Goal: Task Accomplishment & Management: Complete application form

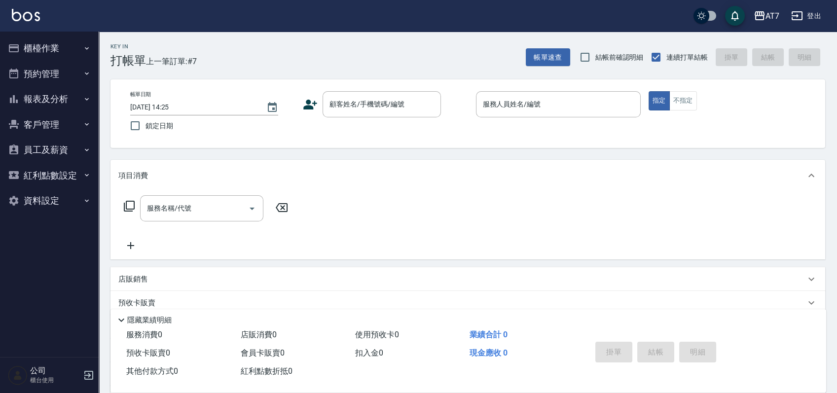
click at [451, 129] on div "帳單日期 [DATE] 14:25 鎖定日期 顧客姓名/手機號碼/編號 顧客姓名/手機號碼/編號 服務人員姓名/編號 服務人員姓名/編號 指定 不指定" at bounding box center [467, 113] width 691 height 45
click at [456, 128] on div "帳單日期 [DATE] 14:25 鎖定日期 顧客姓名/手機號碼/編號 顧客姓名/手機號碼/編號 服務人員姓名/編號 服務人員姓名/編號 指定 不指定" at bounding box center [467, 113] width 691 height 45
click at [377, 103] on input "顧客姓名/手機號碼/編號" at bounding box center [374, 104] width 95 height 17
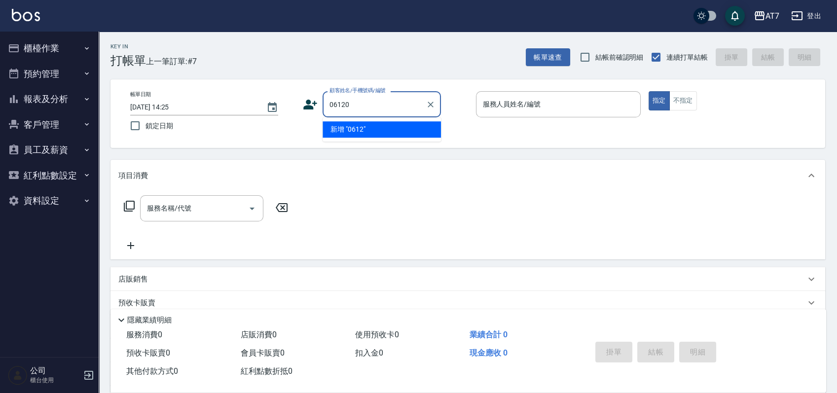
type input "06120"
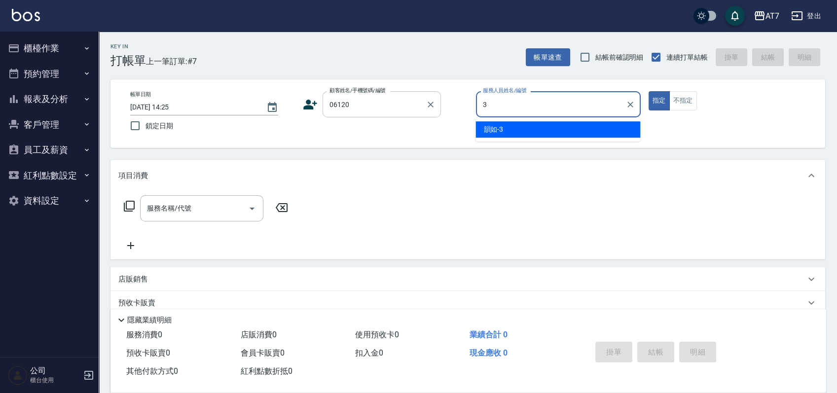
type input "韻如-3"
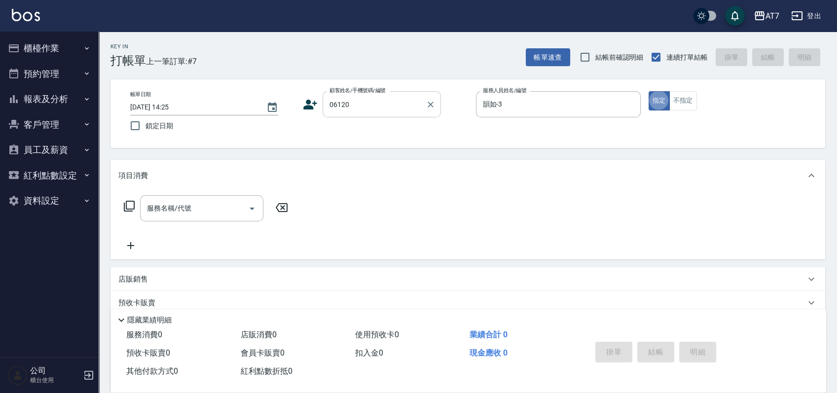
type button "true"
type input "公司單/06120-1/06120"
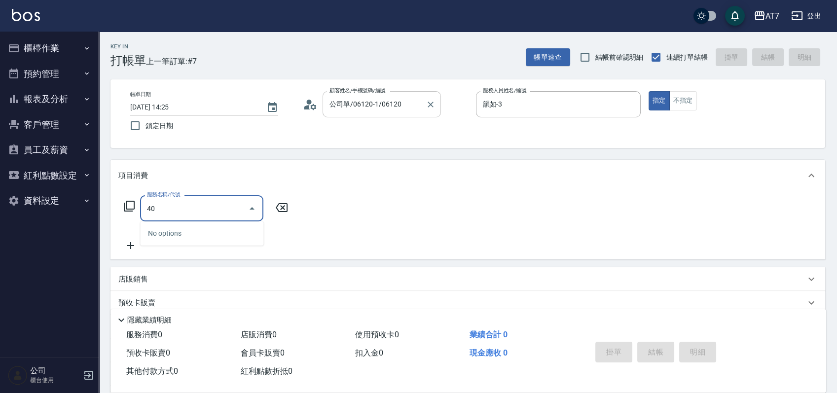
type input "400"
type input "150"
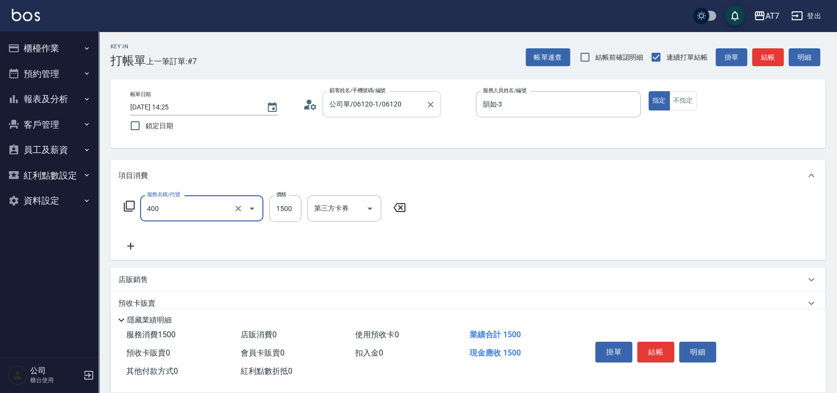
type input "染髮(400)"
type input "2"
type input "0"
type input "238"
type input "230"
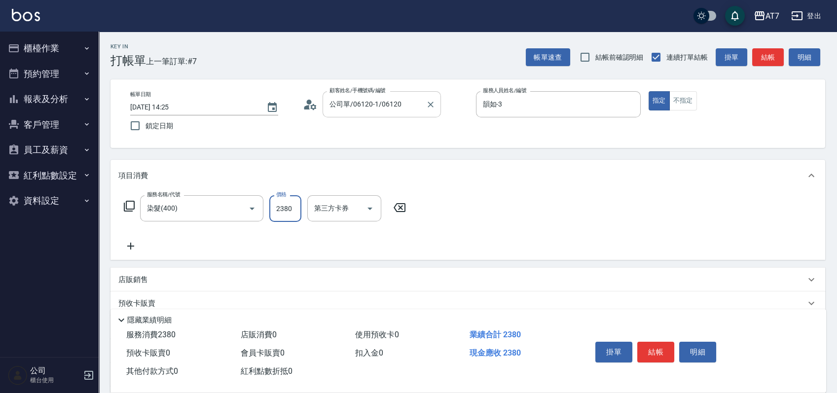
type input "2380"
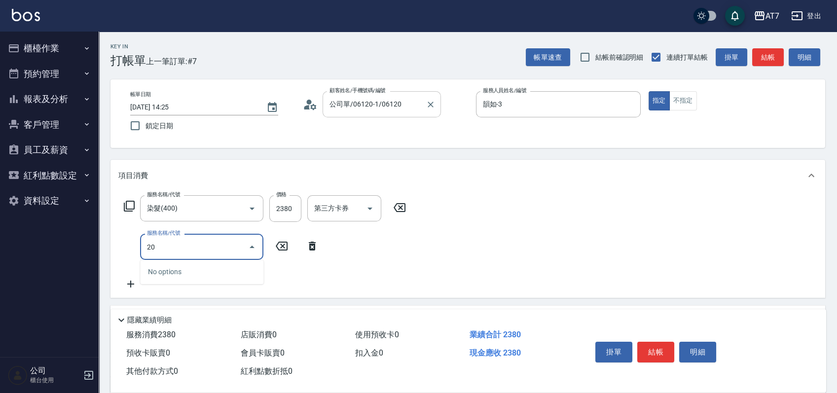
type input "204"
type input "280"
type input "補燙&局部燙(204)"
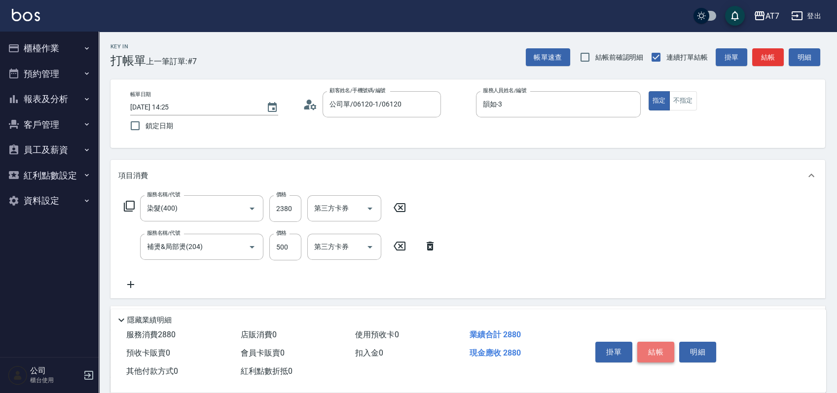
click at [658, 346] on button "結帳" at bounding box center [655, 352] width 37 height 21
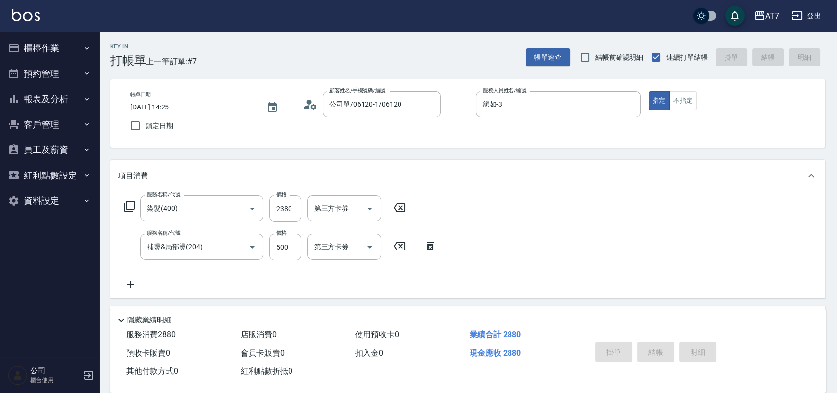
type input "[DATE] 15:04"
type input "0"
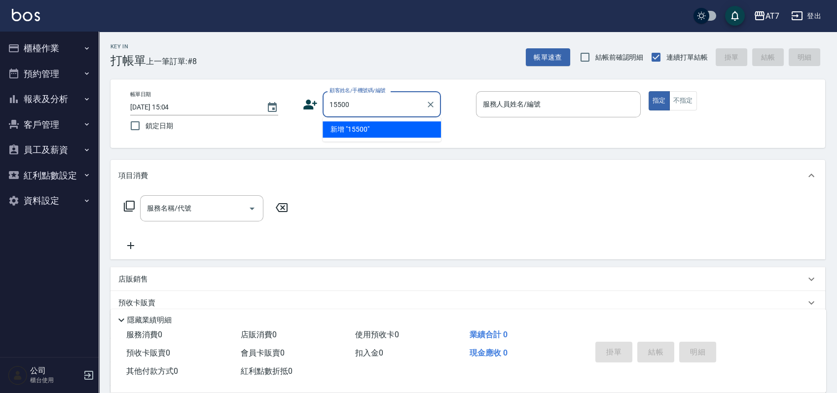
type input "15500"
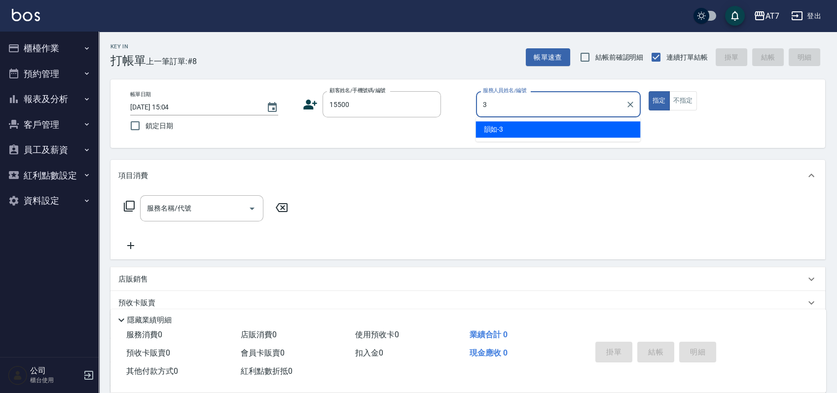
type input "韻如-3"
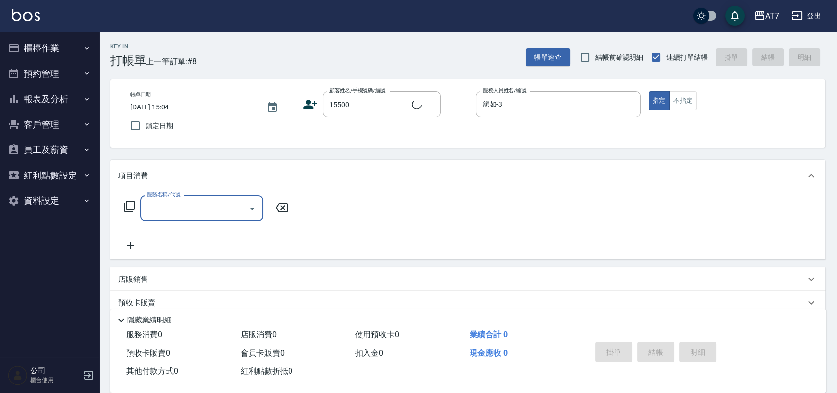
type input "公司/公司15500/15500"
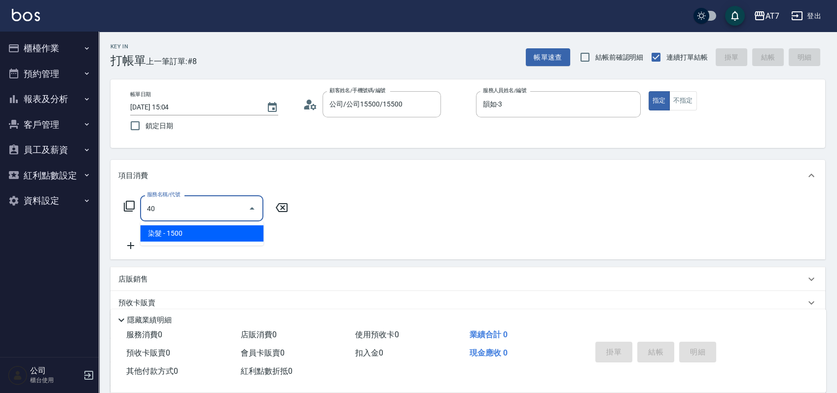
type input "400"
type input "150"
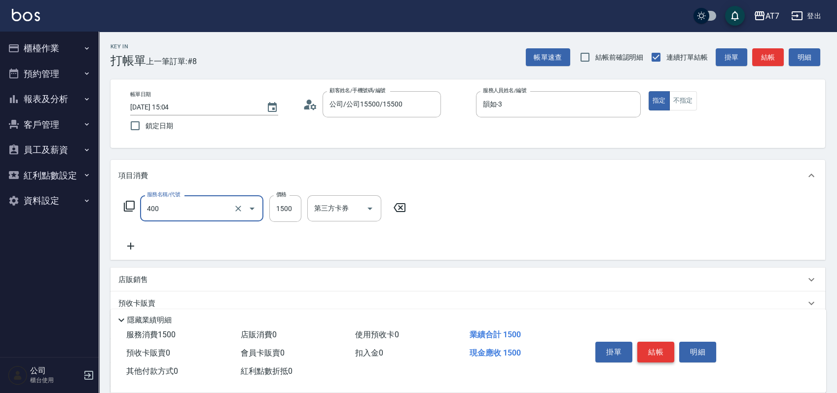
type input "染髮(400)"
type input "2"
type input "0"
type input "238"
type input "230"
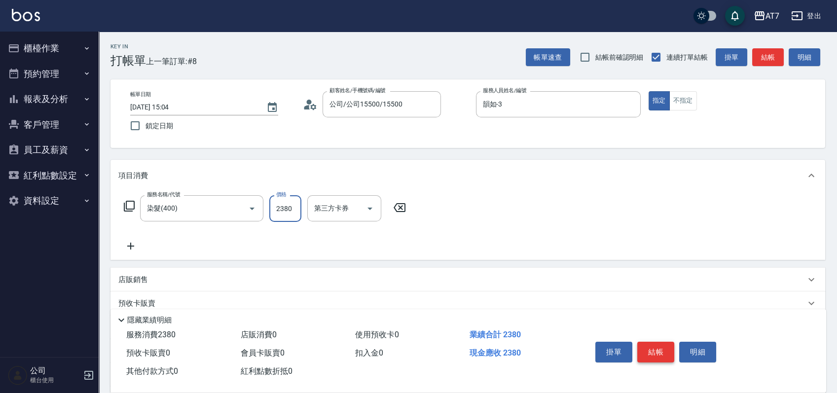
type input "2380"
click at [658, 346] on button "結帳" at bounding box center [655, 352] width 37 height 21
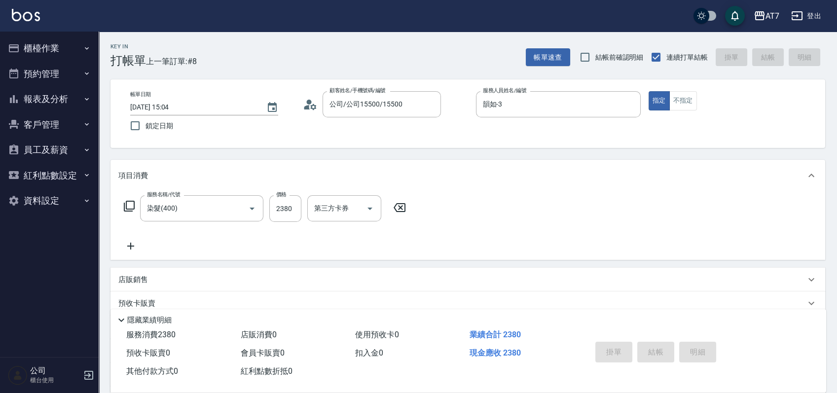
type input "0"
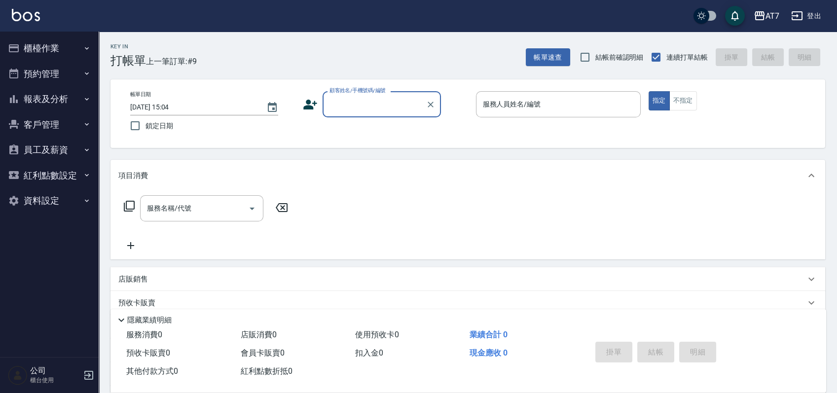
click at [461, 132] on div "帳單日期 [DATE] 15:04 鎖定日期 顧客姓名/手機號碼/編號 顧客姓名/手機號碼/編號 服務人員姓名/編號 服務人員姓名/編號 指定 不指定" at bounding box center [467, 113] width 691 height 45
click at [462, 129] on div "帳單日期 [DATE] 15:04 鎖定日期 顧客姓名/手機號碼/編號 顧客姓名/手機號碼/編號 服務人員姓名/編號 服務人員姓名/編號 指定 不指定" at bounding box center [467, 113] width 691 height 45
click at [331, 103] on input "顧客姓名/手機號碼/編號" at bounding box center [374, 104] width 95 height 17
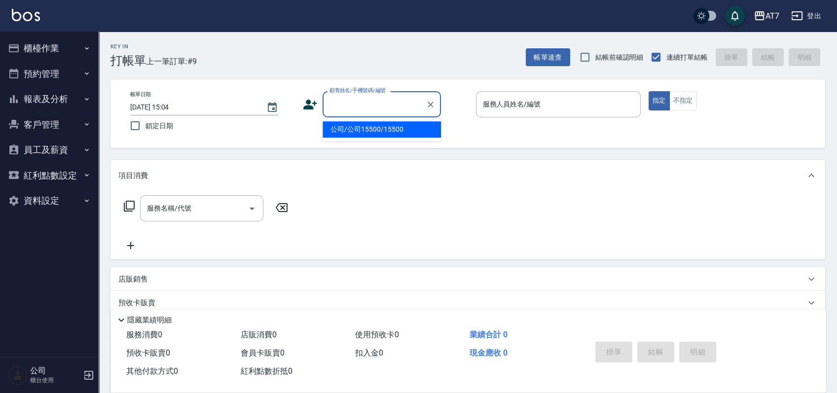
click at [62, 49] on button "櫃檯作業" at bounding box center [49, 48] width 91 height 26
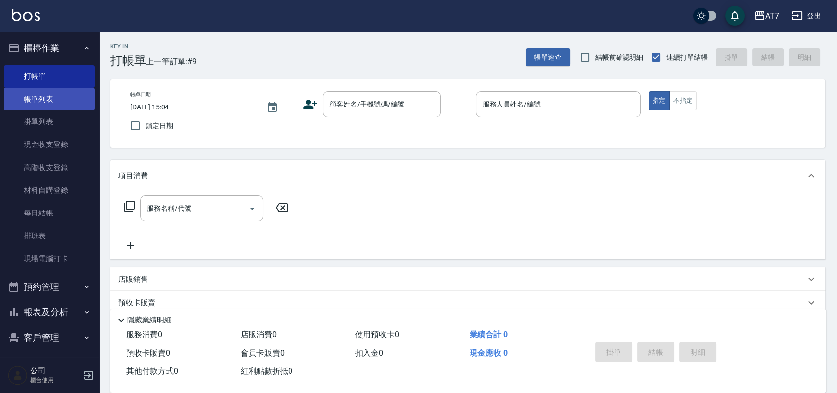
click at [35, 99] on link "帳單列表" at bounding box center [49, 99] width 91 height 23
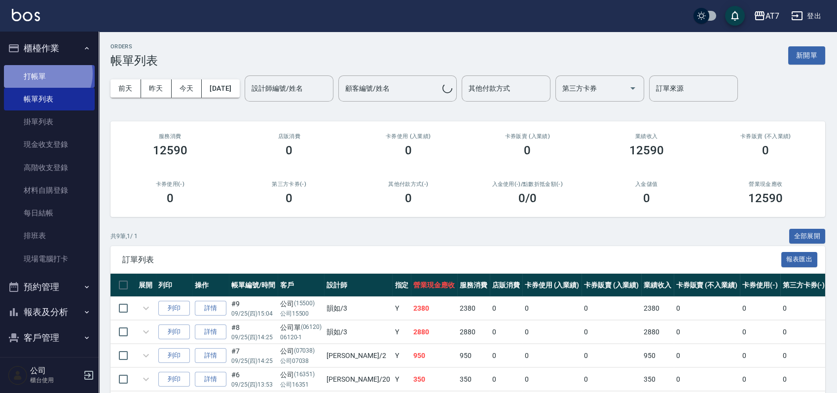
click at [47, 73] on link "打帳單" at bounding box center [49, 76] width 91 height 23
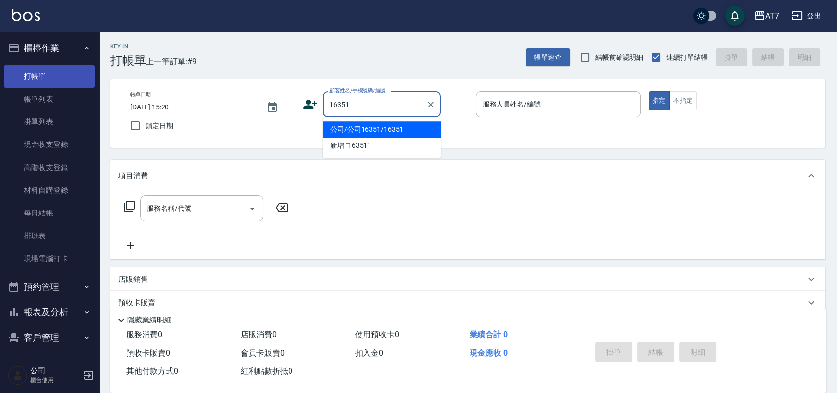
type input "公司/公司16351/16351"
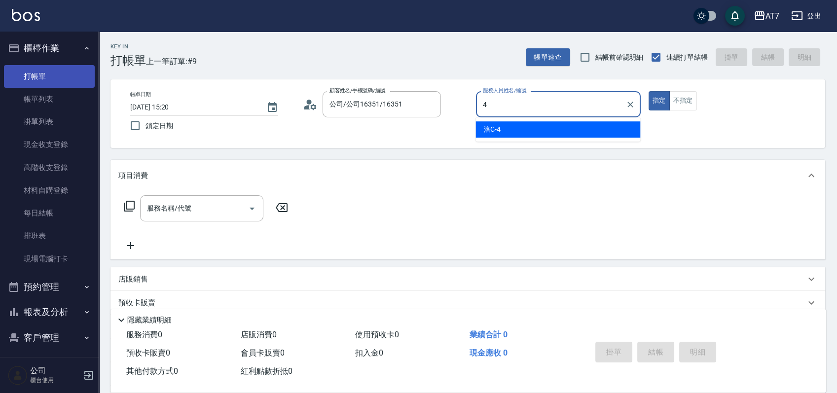
type input "洛C-4"
type button "true"
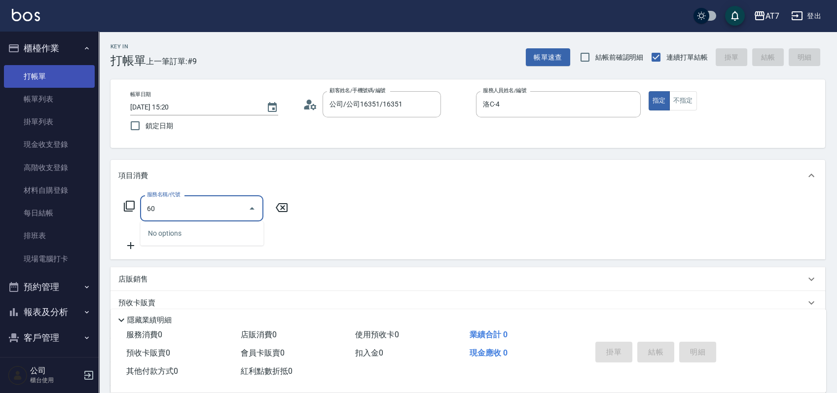
type input "605"
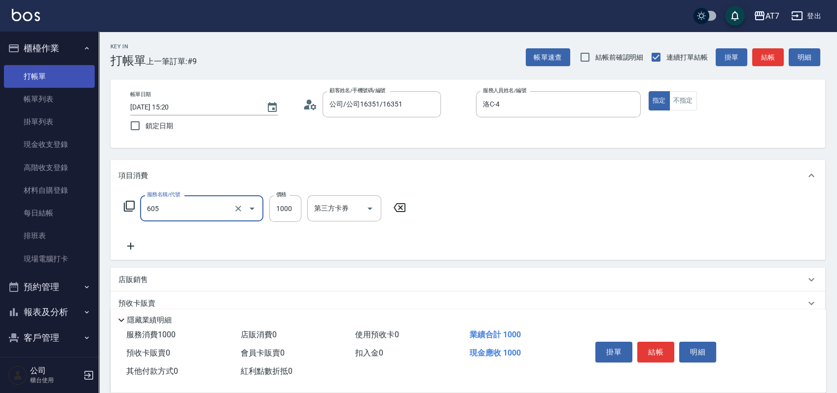
type input "100"
type input "順子護髮(助(605)"
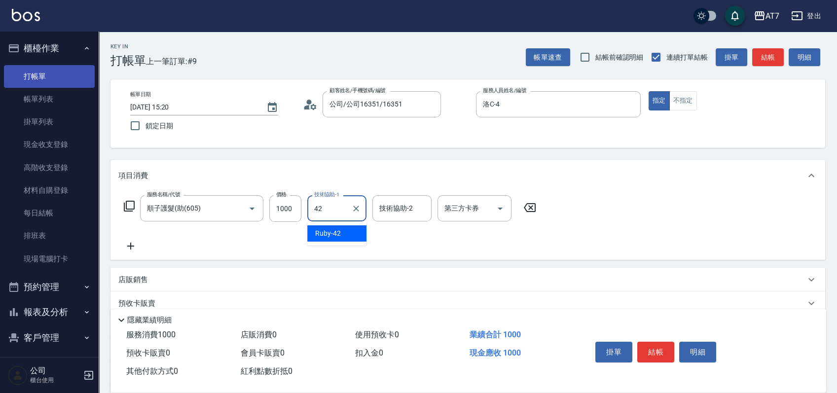
type input "Ruby-42"
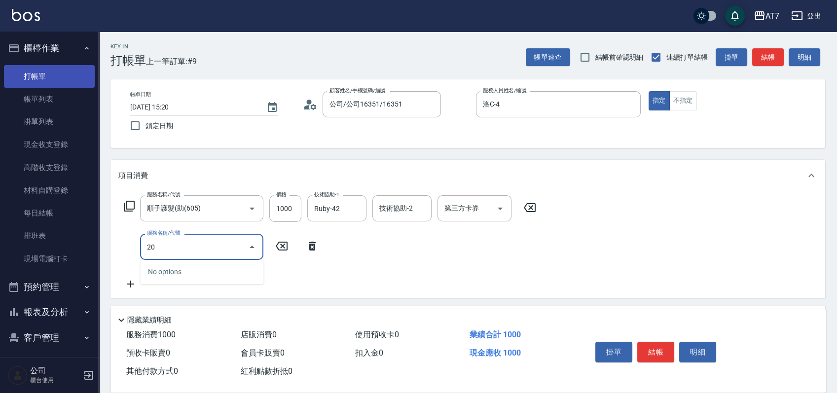
type input "201"
type input "250"
type input "燙-互助(201)"
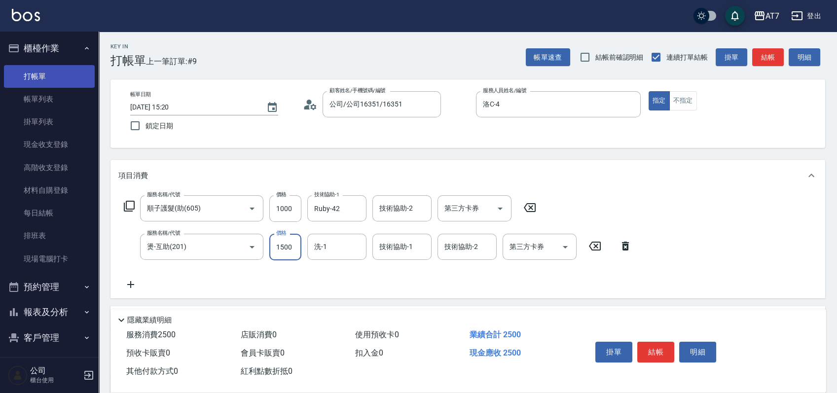
type input "1"
type input "100"
type input "199"
type input "110"
type input "1999"
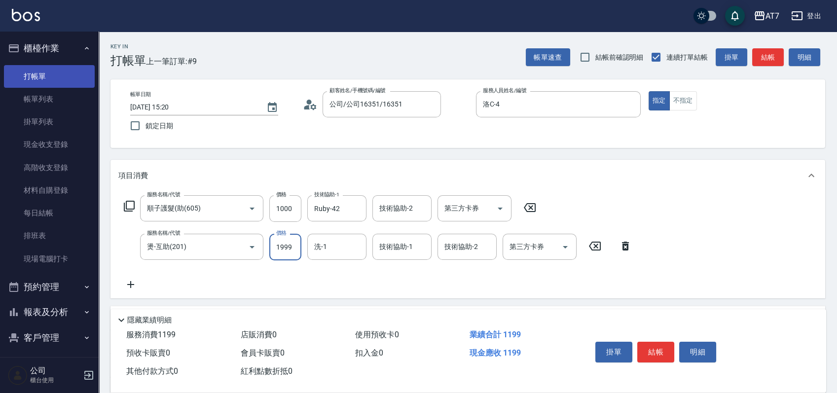
type input "290"
type input "1999"
type input "Ruby-42"
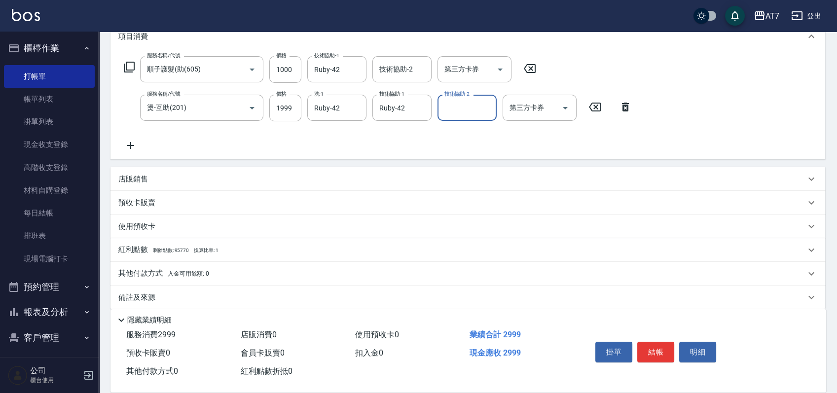
scroll to position [148, 0]
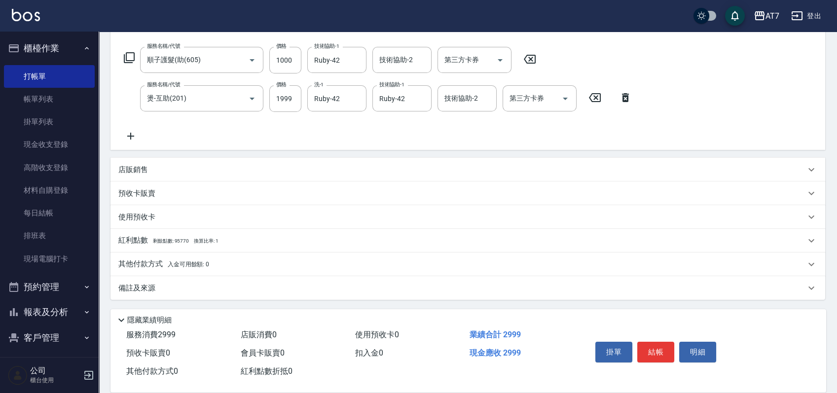
click at [226, 258] on div "其他付款方式 入金可用餘額: 0" at bounding box center [467, 264] width 714 height 24
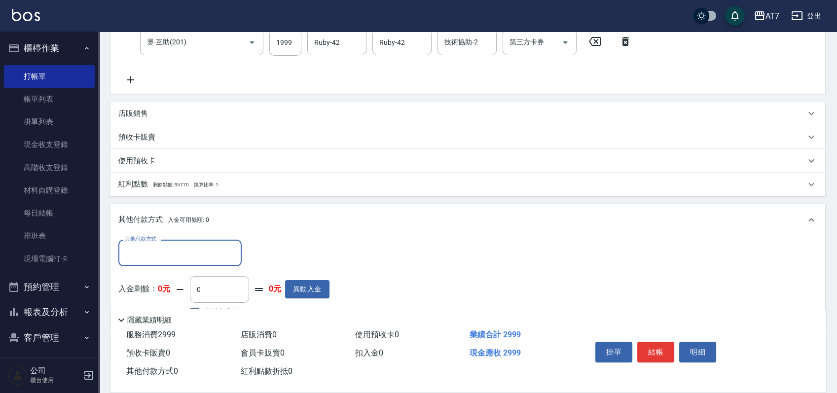
scroll to position [263, 0]
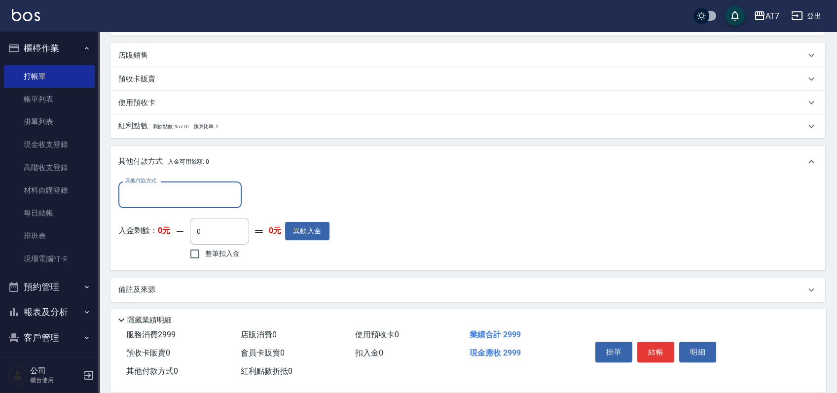
click at [188, 192] on input "其他付款方式" at bounding box center [180, 194] width 114 height 17
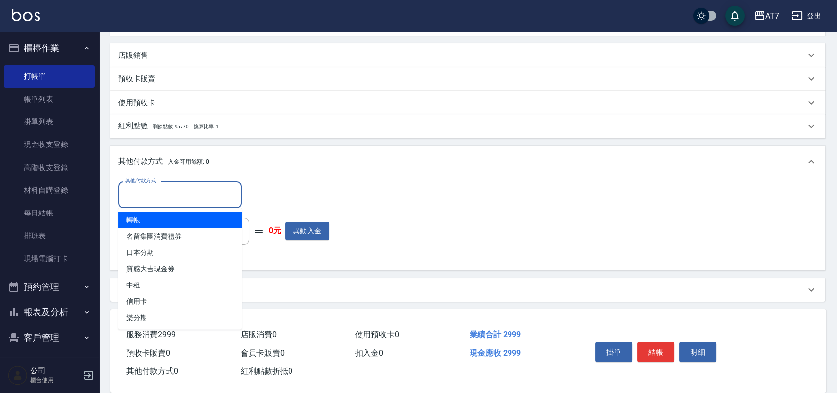
click at [174, 220] on span "轉帳" at bounding box center [179, 220] width 123 height 16
type input "轉帳"
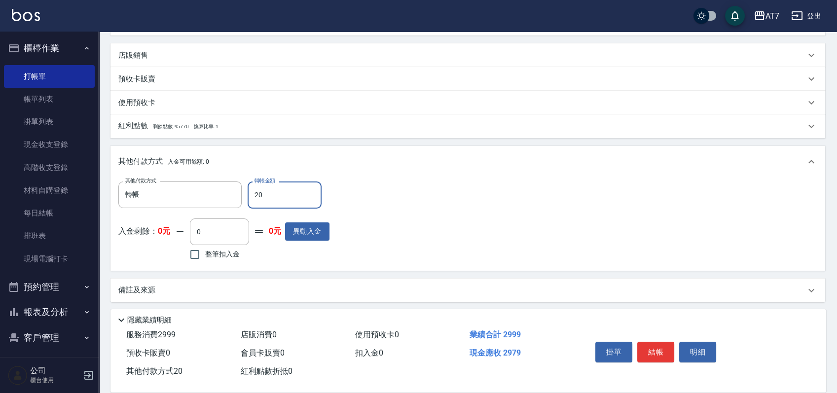
type input "290"
type input "270"
type input "2990"
type input "0"
type input "299"
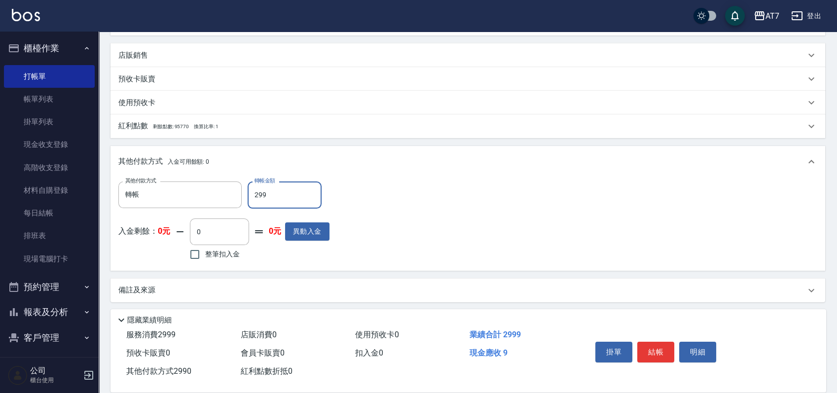
type input "270"
type input "2999"
type input "0"
type input "2999"
click at [662, 345] on button "結帳" at bounding box center [655, 352] width 37 height 21
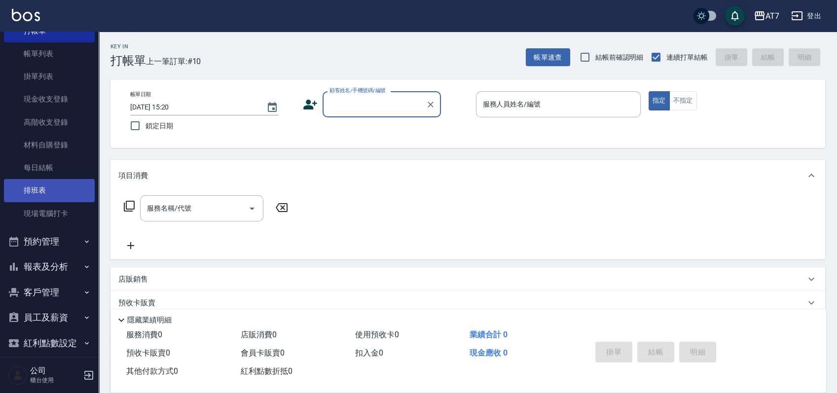
scroll to position [81, 0]
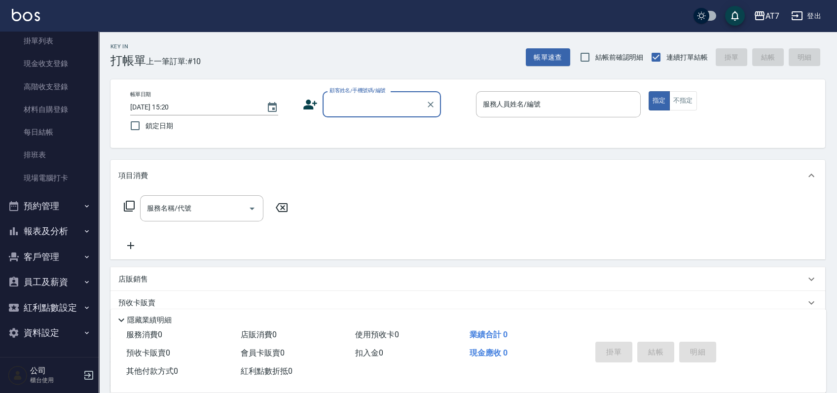
click at [51, 231] on button "報表及分析" at bounding box center [49, 231] width 91 height 26
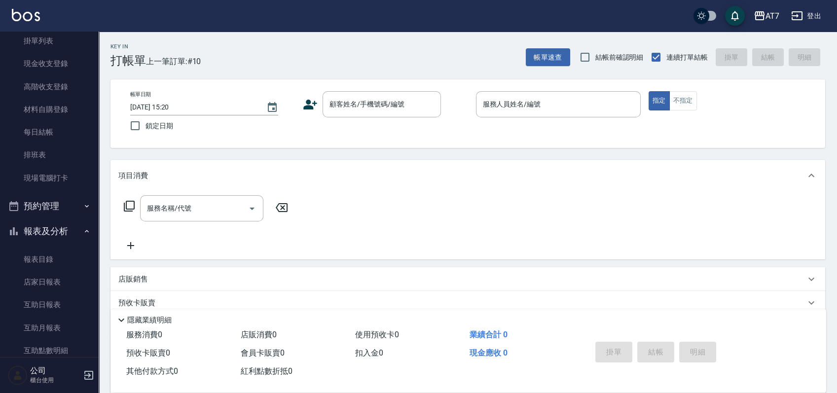
scroll to position [344, 0]
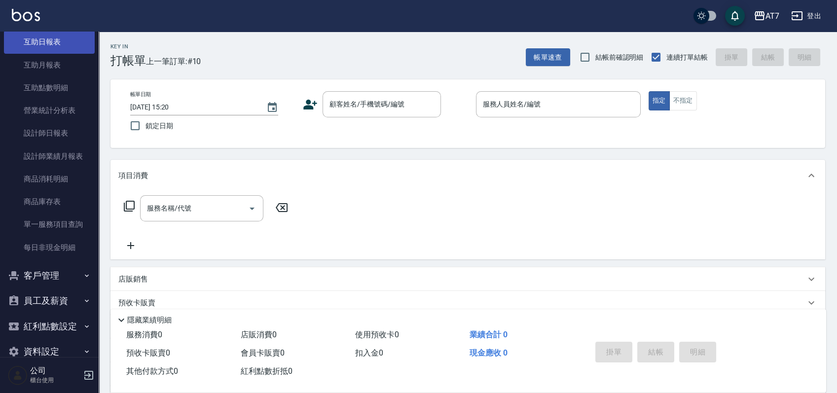
click at [59, 45] on link "互助日報表" at bounding box center [49, 42] width 91 height 23
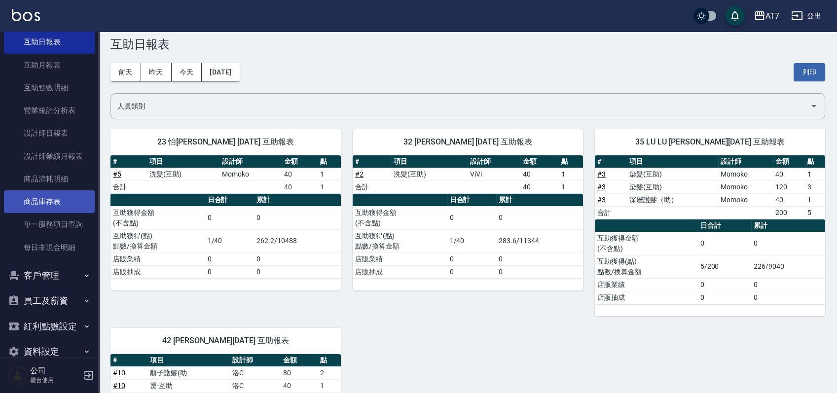
scroll to position [15, 0]
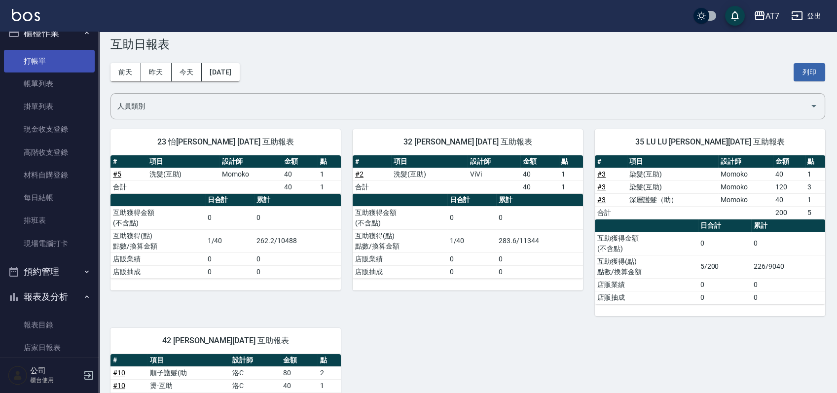
click at [55, 58] on link "打帳單" at bounding box center [49, 61] width 91 height 23
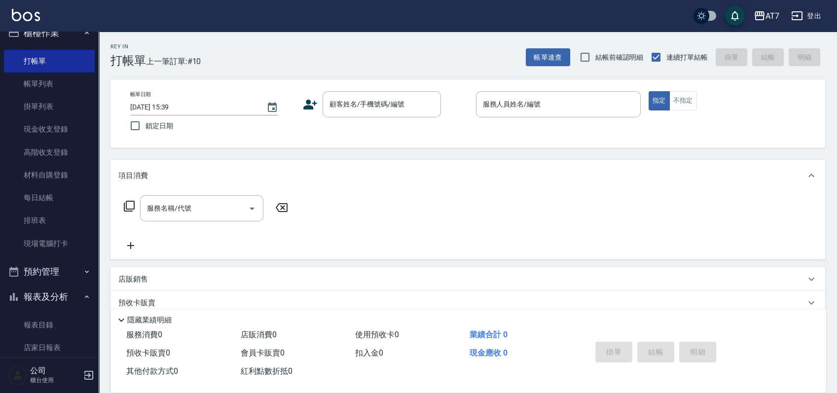
click at [459, 143] on div "帳單日期 [DATE] 15:39 鎖定日期 顧客姓名/手機號碼/編號 顧客姓名/手機號碼/編號 服務人員姓名/編號 服務人員姓名/編號 指定 不指定" at bounding box center [467, 113] width 714 height 69
click at [391, 106] on input "顧客姓名/手機號碼/編號" at bounding box center [374, 104] width 95 height 17
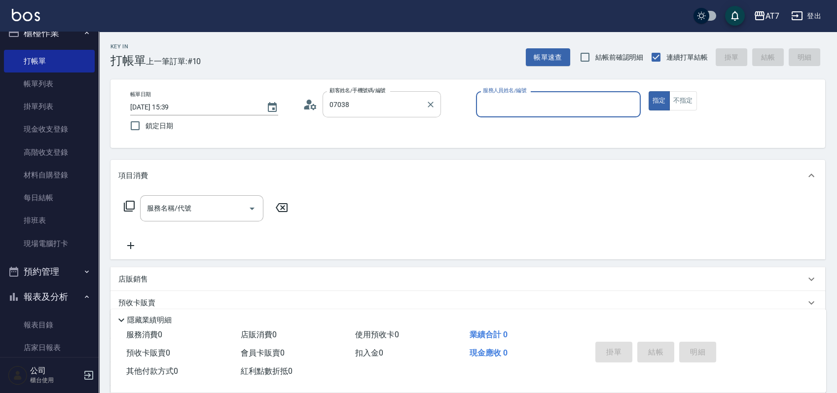
type input "公司/公司07038/07038"
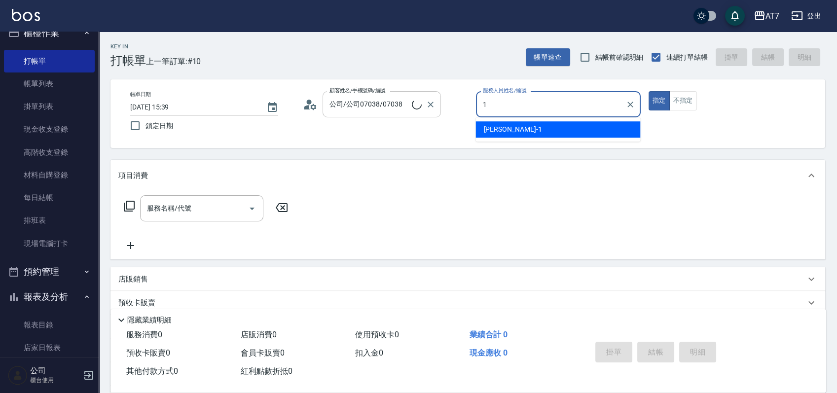
type input "1"
type button "true"
type input "[PERSON_NAME]-1"
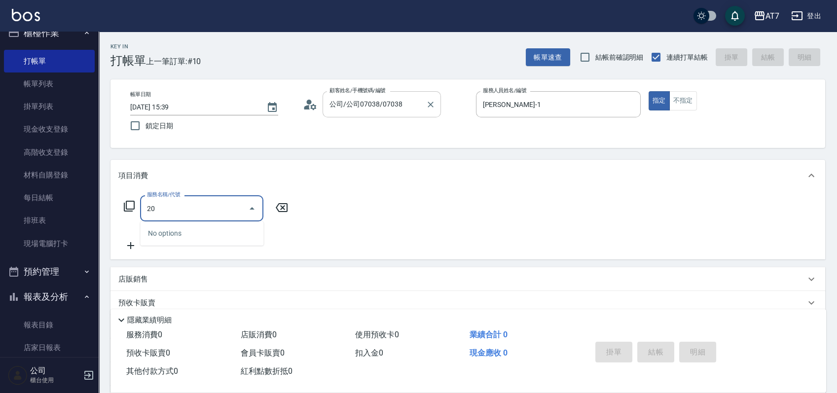
type input "200"
type input "150"
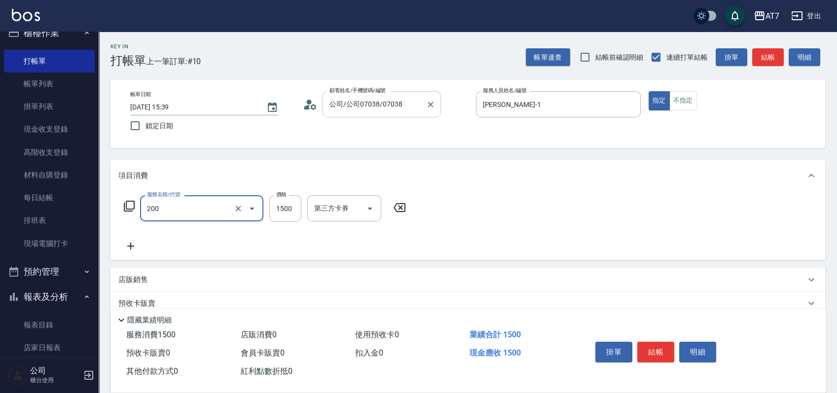
type input "燙髮(200)"
type input "3"
type input "0"
type input "315"
type input "30"
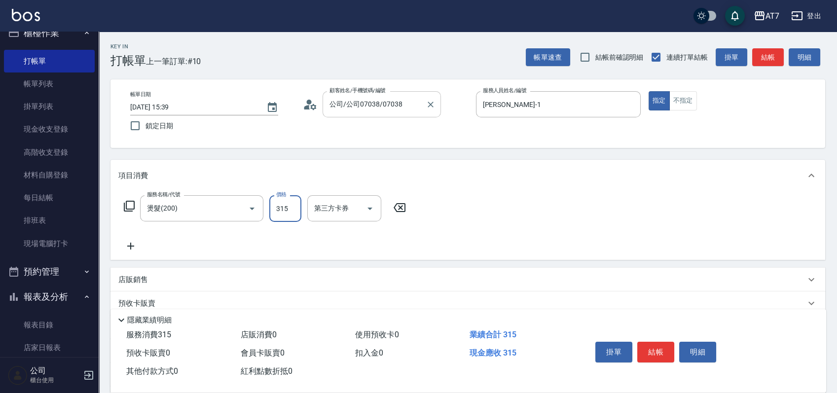
type input "3150"
type input "310"
type input "3150"
click at [651, 346] on button "結帳" at bounding box center [655, 352] width 37 height 21
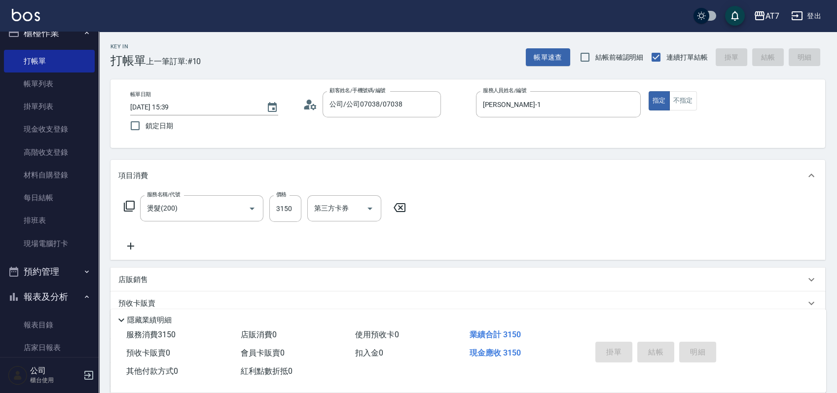
type input "[DATE] 15:52"
type input "0"
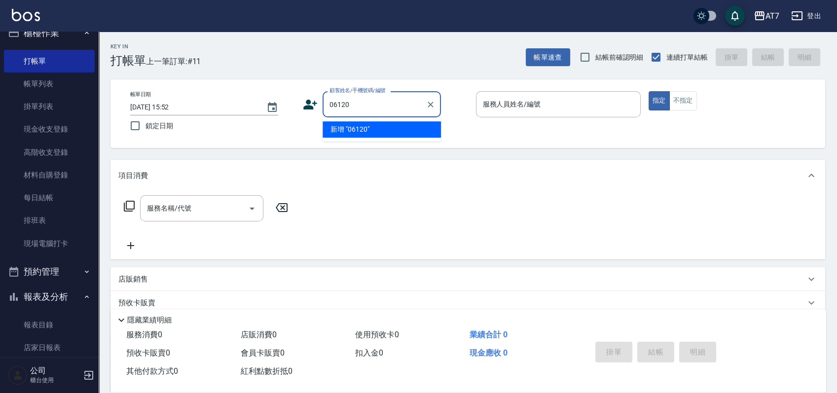
type input "06120"
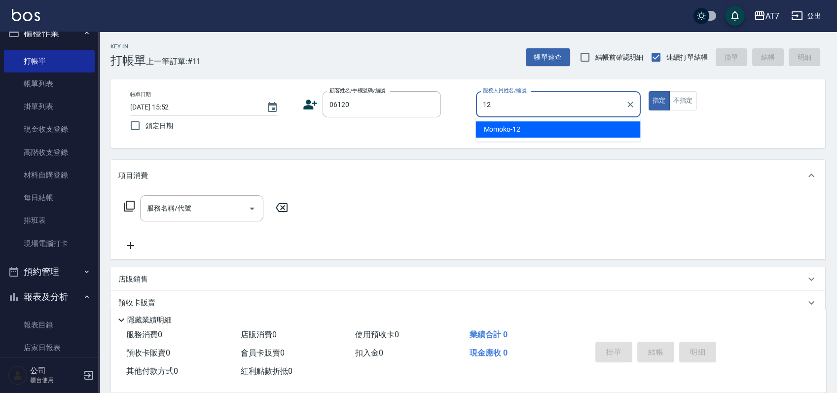
type input "Momoko-12"
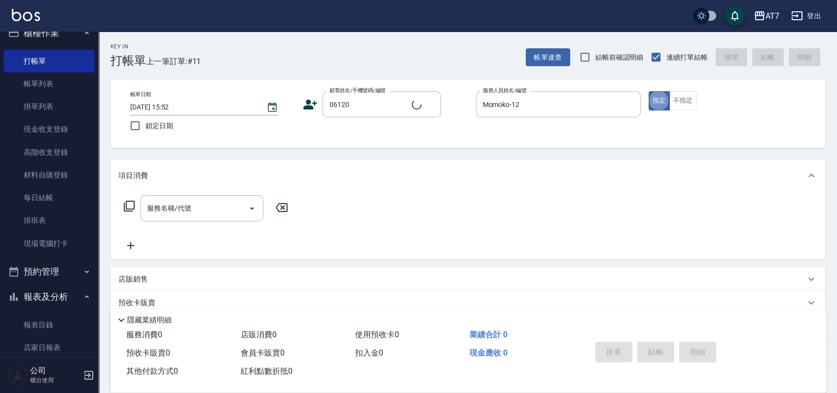
type input "公司單/06120-1/06120"
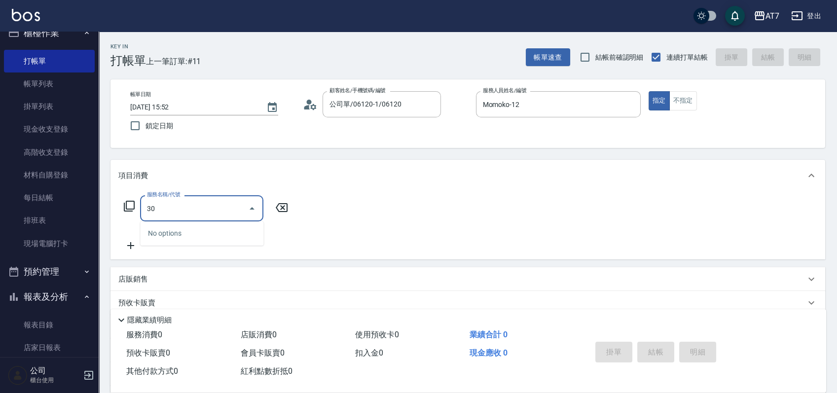
type input "304"
type input "40"
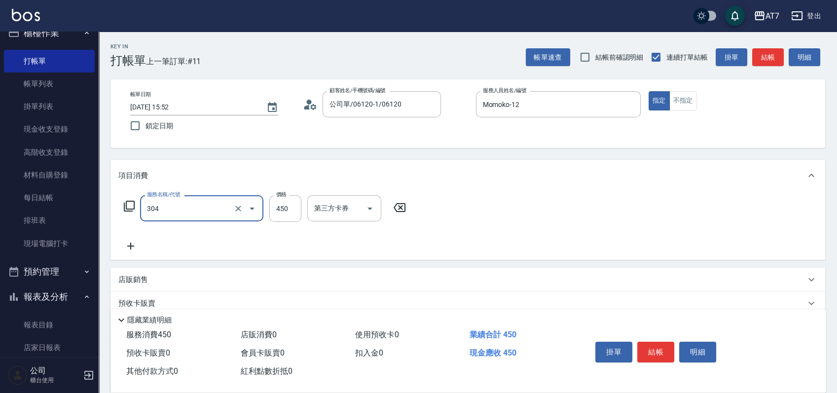
type input "A+級剪髮(304)"
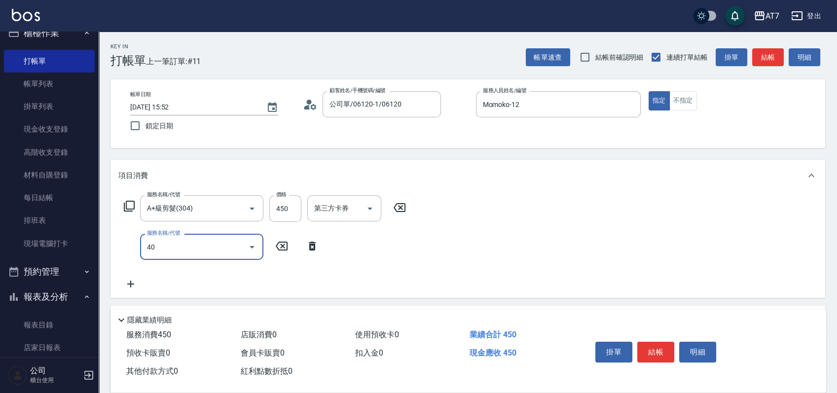
type input "401"
type input "190"
type input "染髮(互助)(401)"
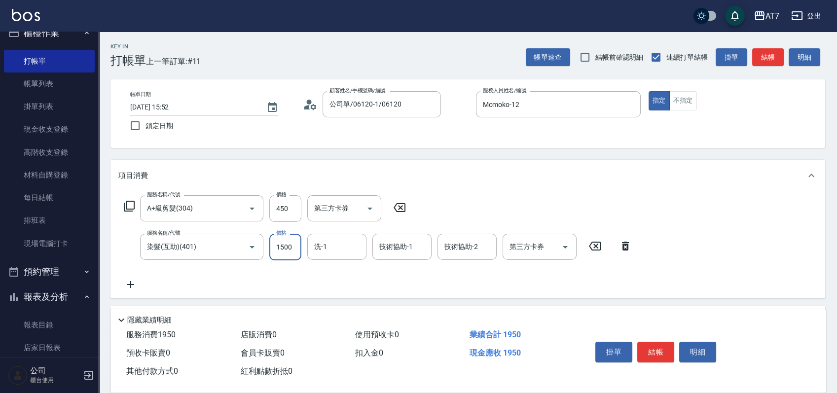
type input "1"
type input "40"
type input "188"
type input "60"
type input "1880"
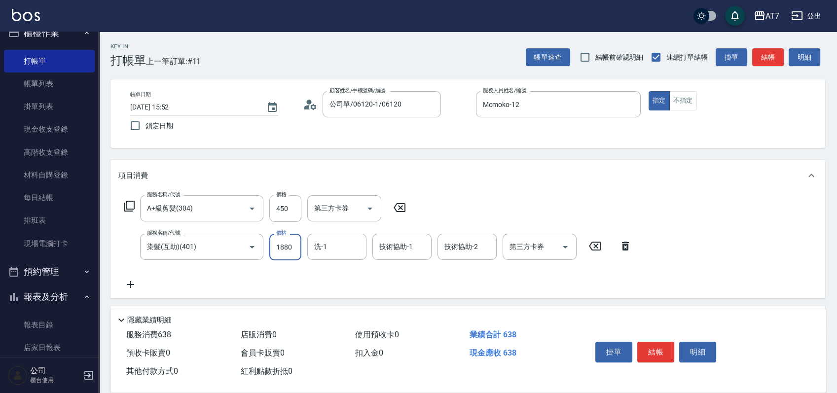
type input "230"
type input "1880"
type input "依依-30"
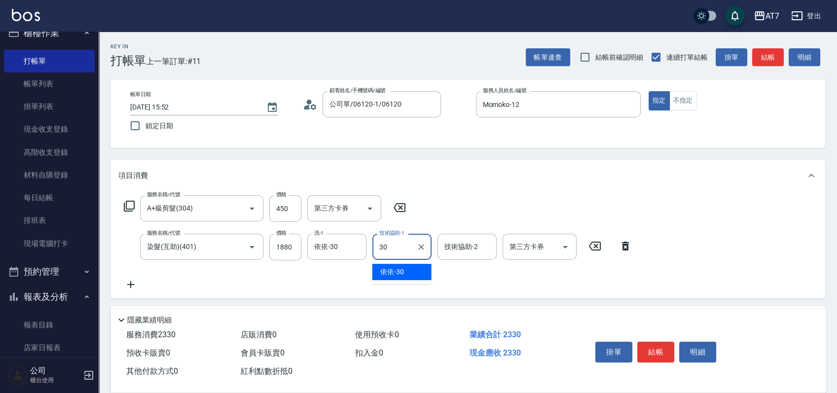
type input "依依-30"
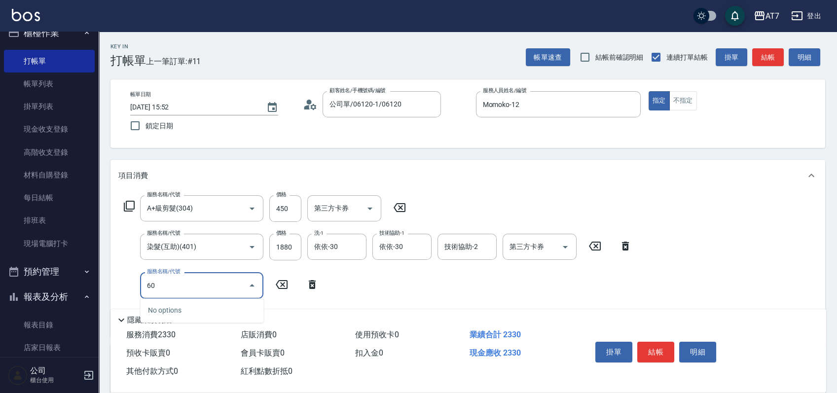
type input "608"
type input "430"
type input "鉑金護髮S（自領(608)"
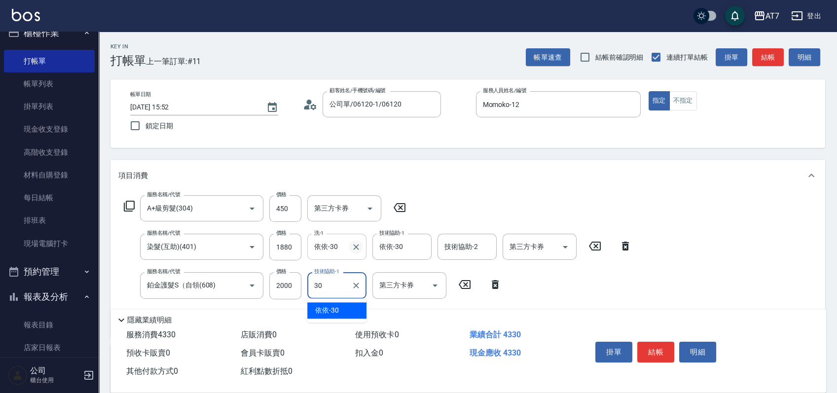
click at [358, 246] on icon "Clear" at bounding box center [356, 247] width 10 height 10
type input "30"
click at [421, 249] on icon "Clear" at bounding box center [421, 247] width 10 height 10
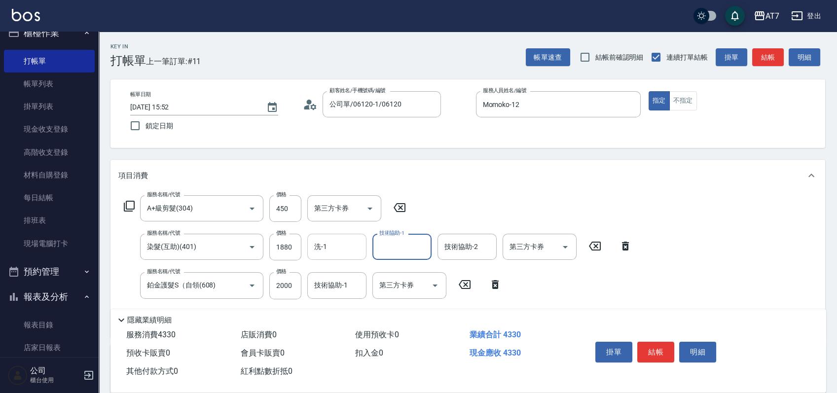
click at [316, 247] on div "洗-1 洗-1" at bounding box center [336, 247] width 59 height 26
type input "LU LU-35"
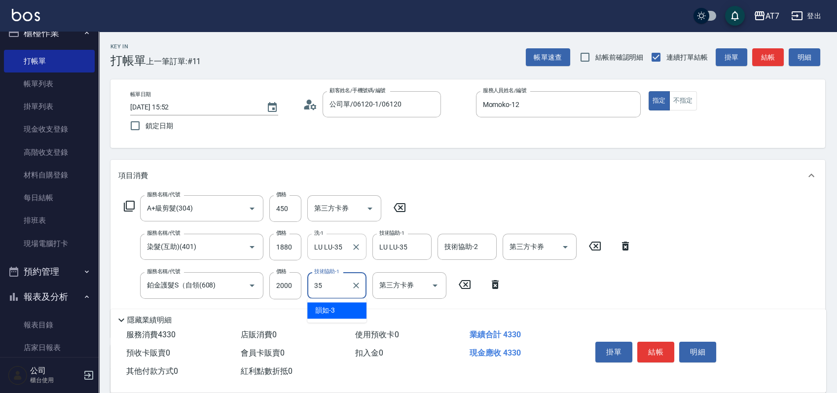
type input "LU LU-35"
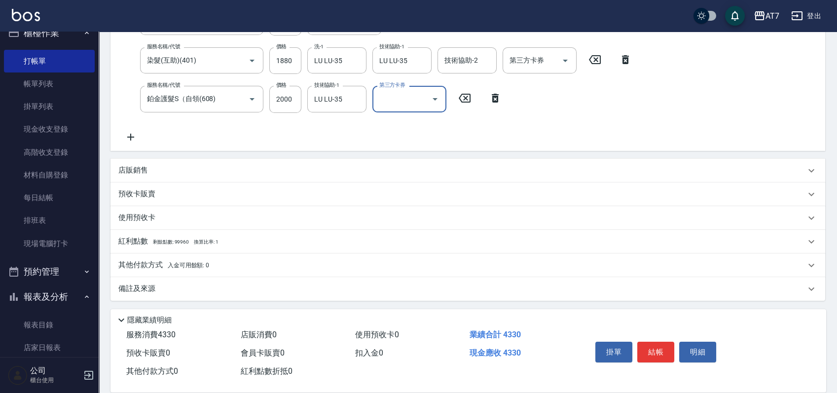
scroll to position [187, 0]
click at [251, 261] on div "其他付款方式 入金可用餘額: 0" at bounding box center [461, 264] width 687 height 11
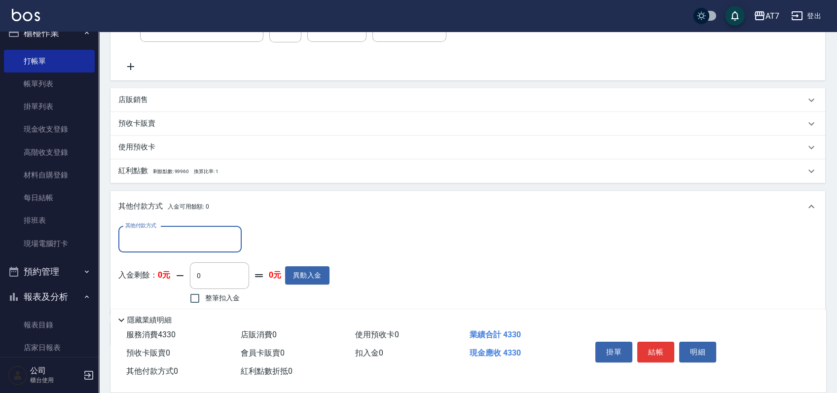
scroll to position [302, 0]
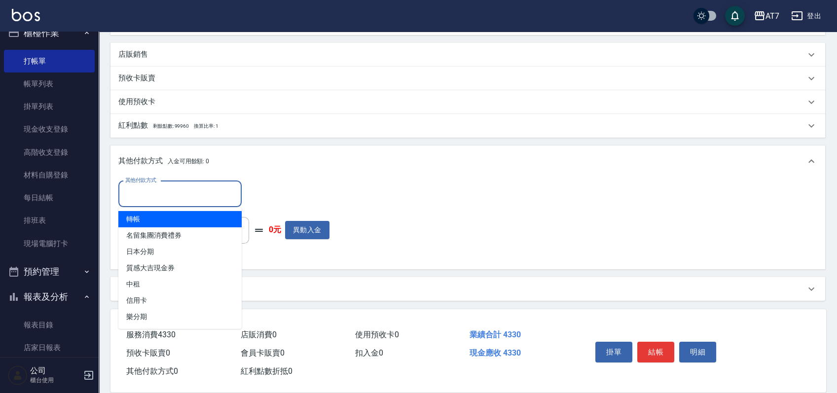
click at [181, 202] on input "其他付款方式" at bounding box center [180, 193] width 114 height 17
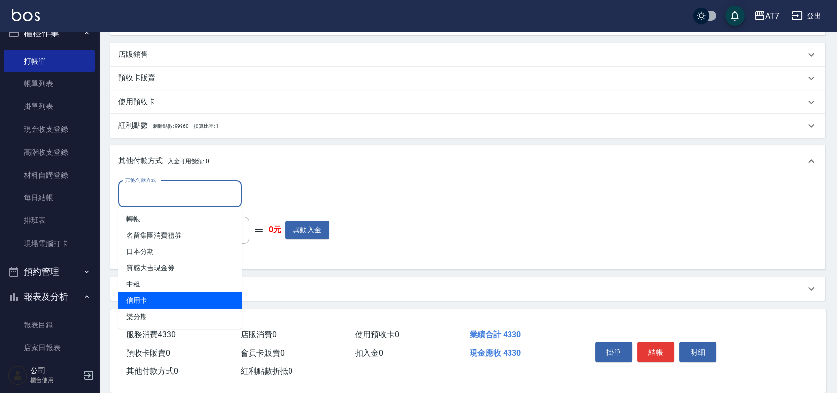
click at [158, 302] on span "信用卡" at bounding box center [179, 300] width 123 height 16
type input "信用卡"
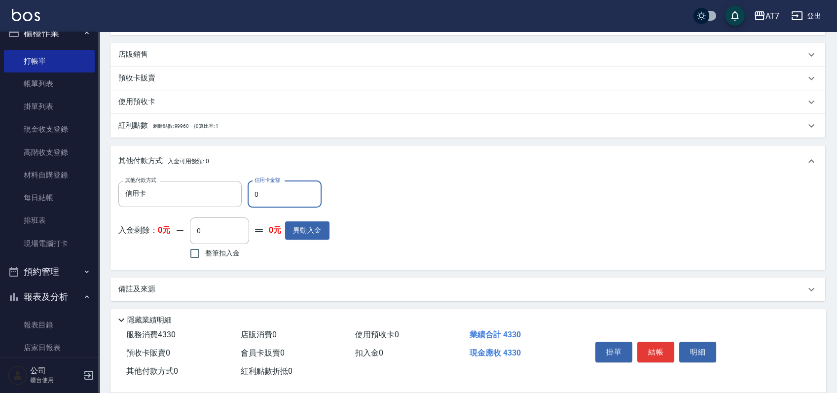
click at [251, 198] on input "0" at bounding box center [284, 194] width 74 height 27
type input "40"
type input "420"
type input "430"
type input "390"
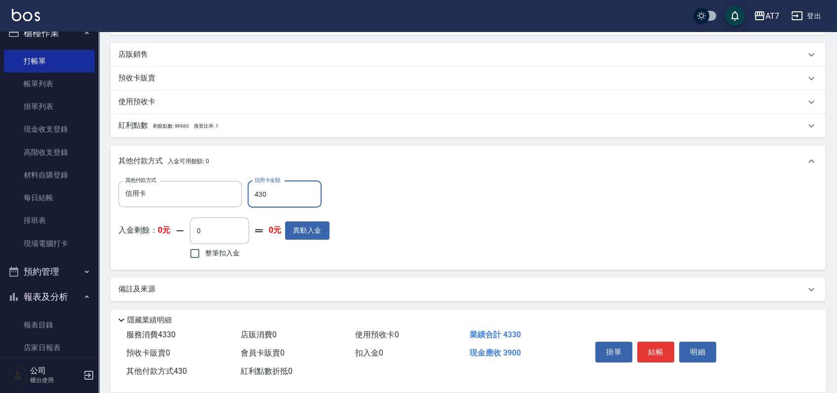
type input "4330"
type input "0"
type input "4330"
click at [653, 345] on button "結帳" at bounding box center [655, 352] width 37 height 21
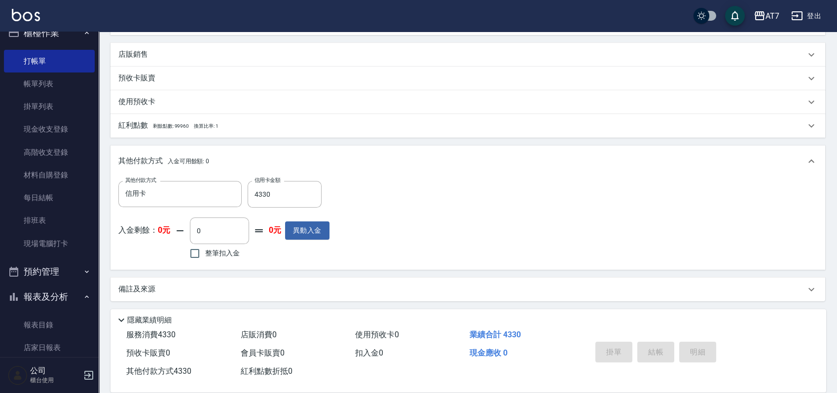
type input "[DATE] 15:59"
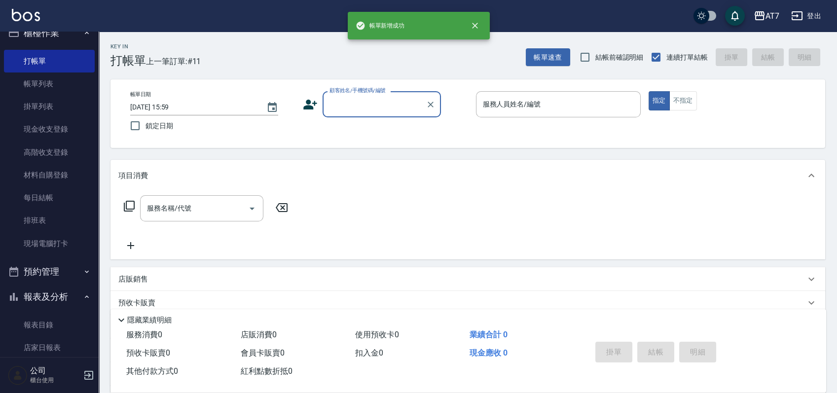
scroll to position [0, 0]
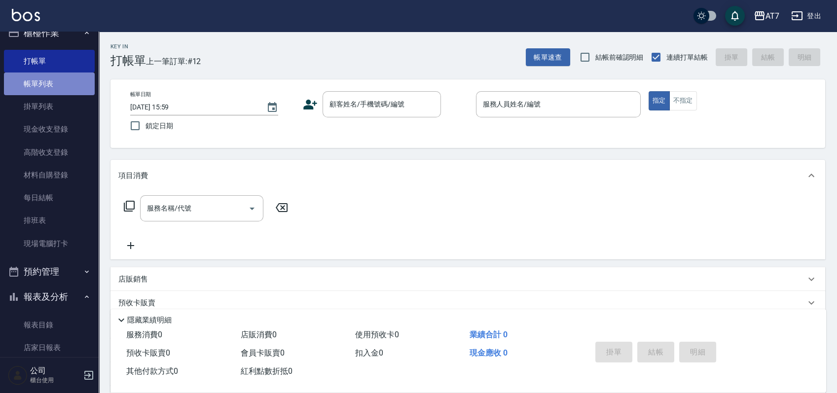
click at [51, 88] on link "帳單列表" at bounding box center [49, 83] width 91 height 23
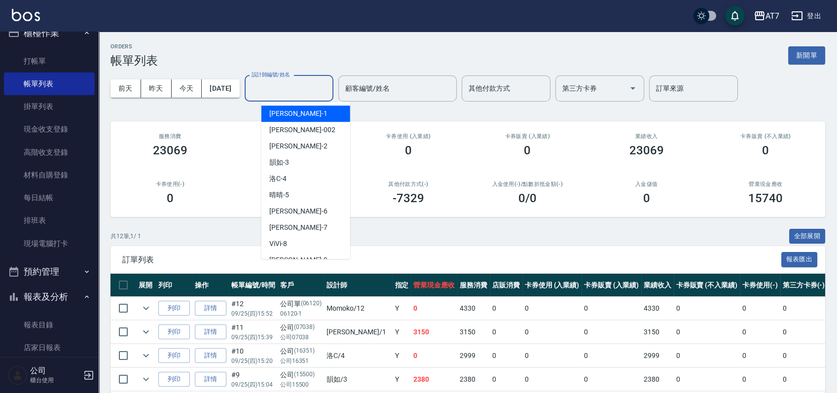
click at [289, 90] on input "設計師編號/姓名" at bounding box center [289, 88] width 80 height 17
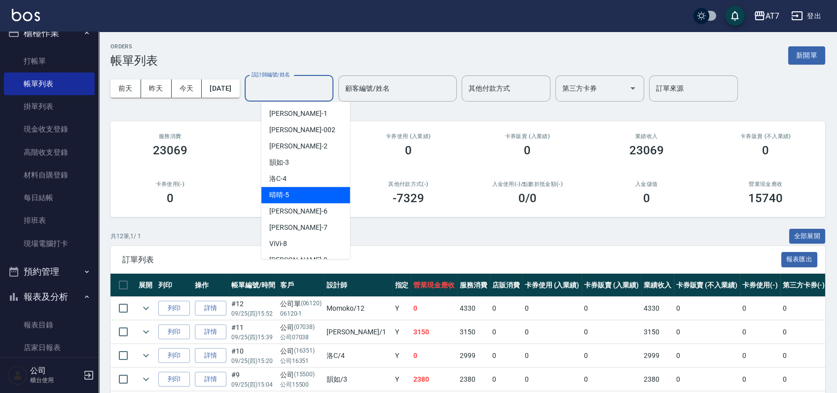
scroll to position [66, 0]
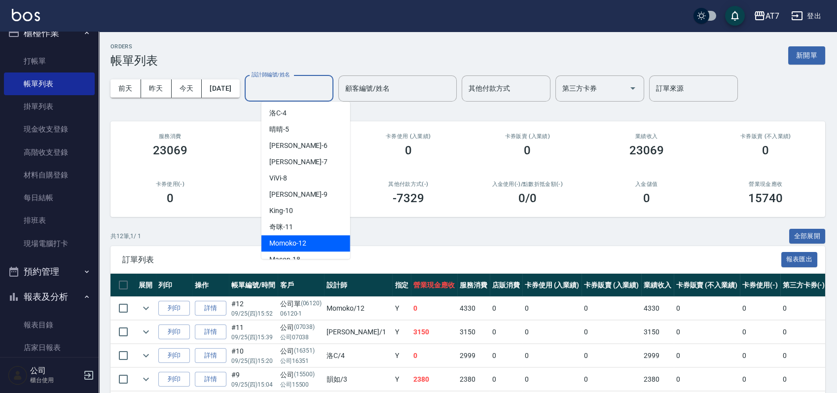
click at [300, 243] on span "Momoko -12" at bounding box center [287, 243] width 37 height 10
type input "Momoko-12"
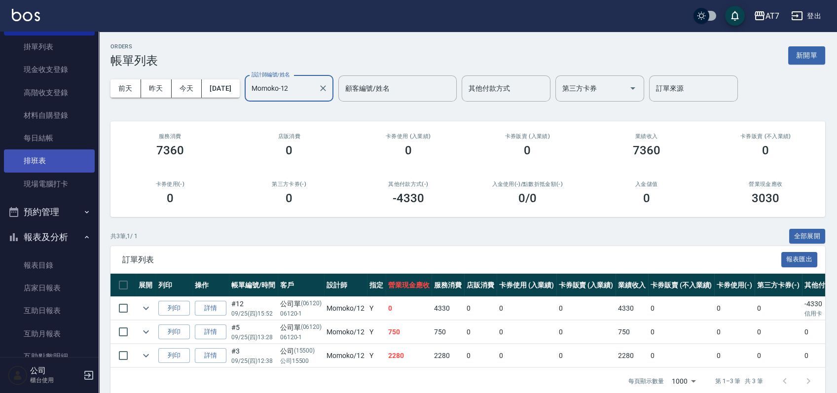
scroll to position [146, 0]
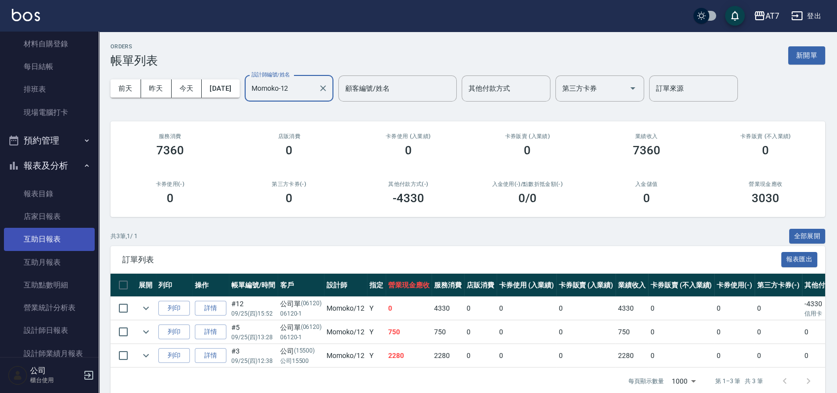
click at [68, 229] on link "互助日報表" at bounding box center [49, 239] width 91 height 23
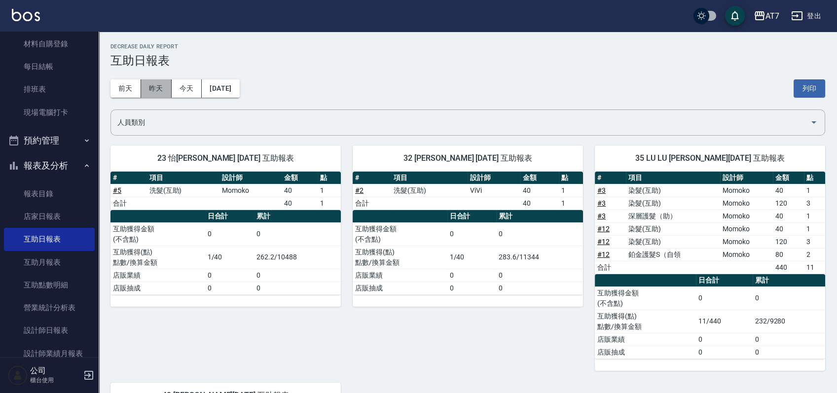
click at [157, 89] on button "昨天" at bounding box center [156, 88] width 31 height 18
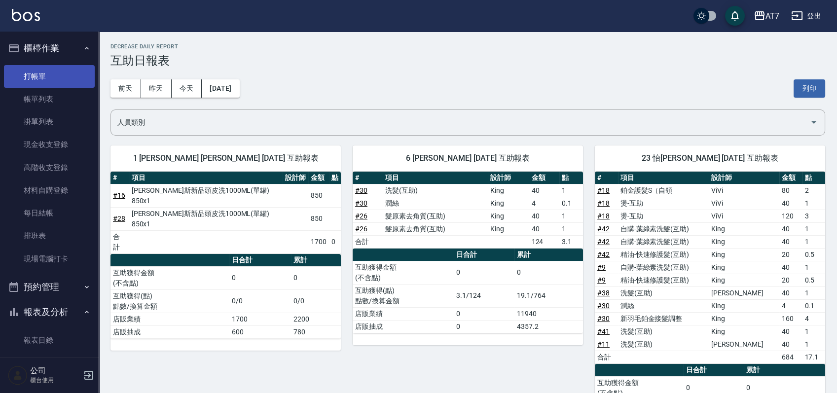
click at [73, 78] on link "打帳單" at bounding box center [49, 76] width 91 height 23
